Goal: Contribute content

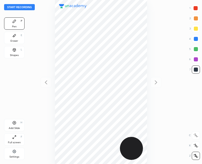
scroll to position [164, 120]
click at [21, 7] on button "Start recording" at bounding box center [19, 7] width 31 height 6
click at [17, 123] on div "Add Slide H" at bounding box center [14, 125] width 21 height 12
click at [49, 84] on icon at bounding box center [46, 82] width 6 height 6
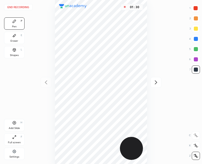
click at [156, 83] on icon at bounding box center [156, 82] width 2 height 4
click at [46, 85] on icon at bounding box center [46, 82] width 6 height 6
click at [159, 81] on icon at bounding box center [156, 82] width 6 height 6
click at [10, 127] on div "Add Slide" at bounding box center [14, 128] width 11 height 3
click at [24, 5] on button "End recording" at bounding box center [18, 7] width 28 height 6
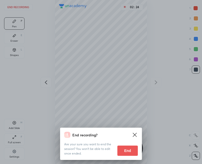
click at [125, 147] on button "End" at bounding box center [128, 151] width 21 height 10
